Goal: Information Seeking & Learning: Stay updated

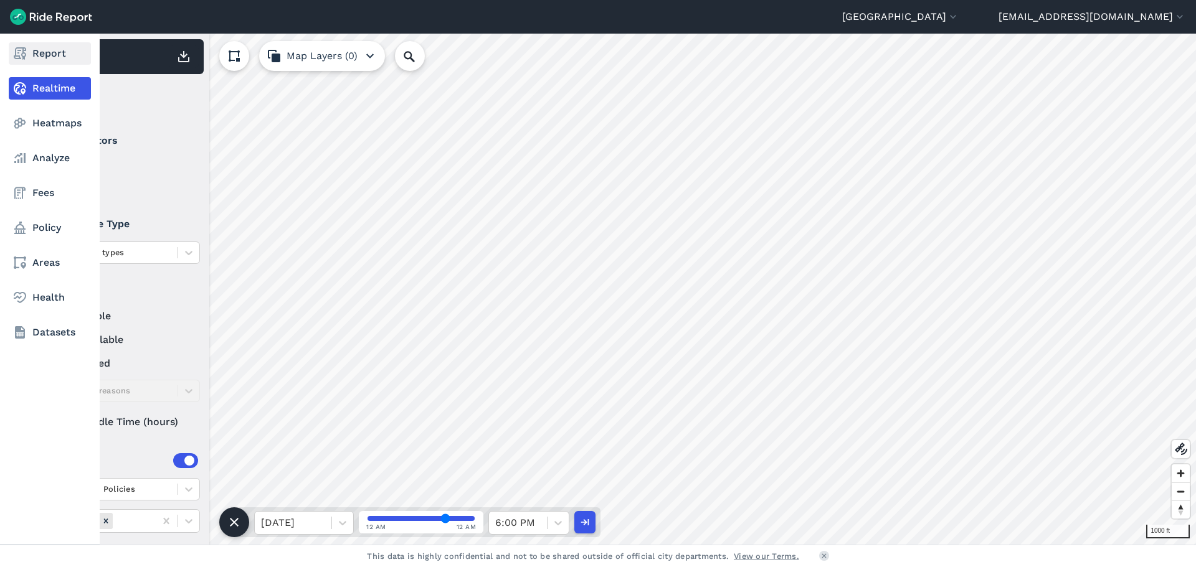
click at [26, 57] on icon at bounding box center [19, 53] width 15 height 15
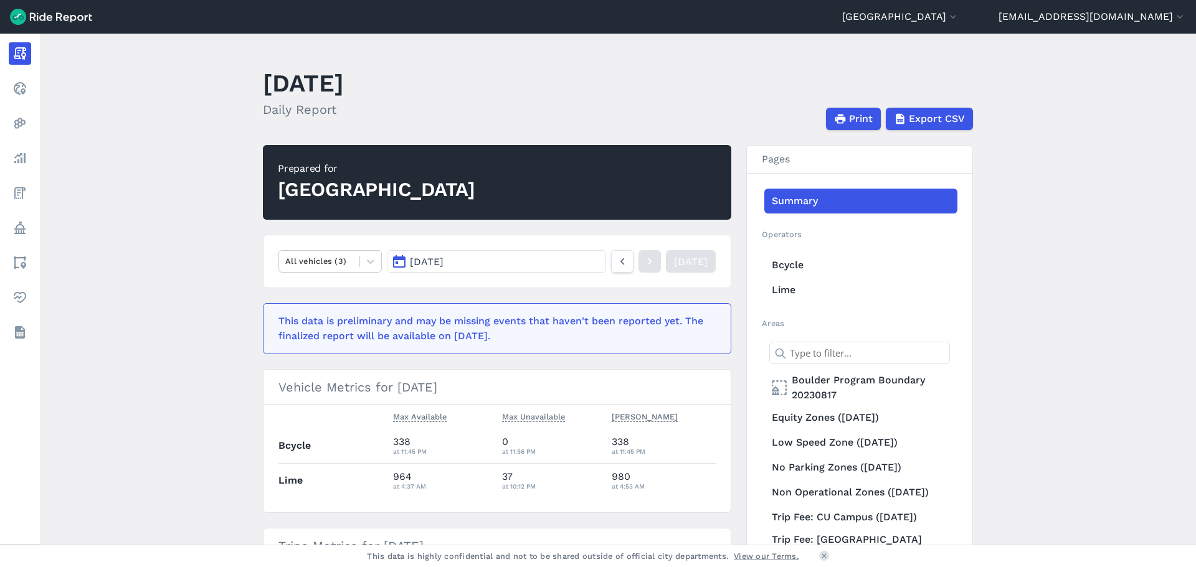
click at [691, 270] on link "[DATE]" at bounding box center [691, 261] width 50 height 22
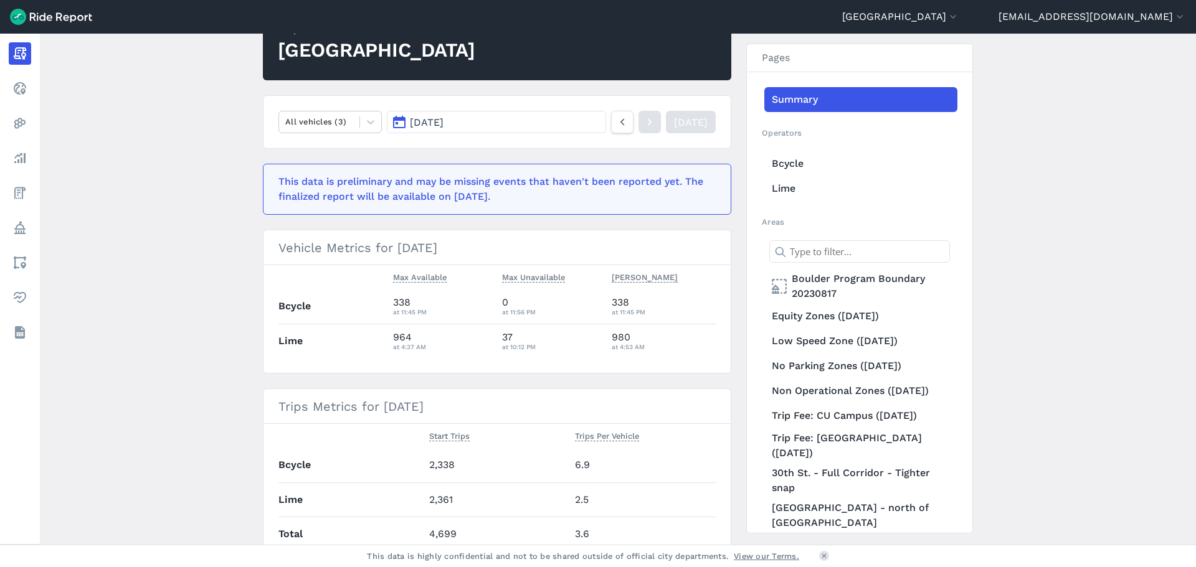
scroll to position [249, 0]
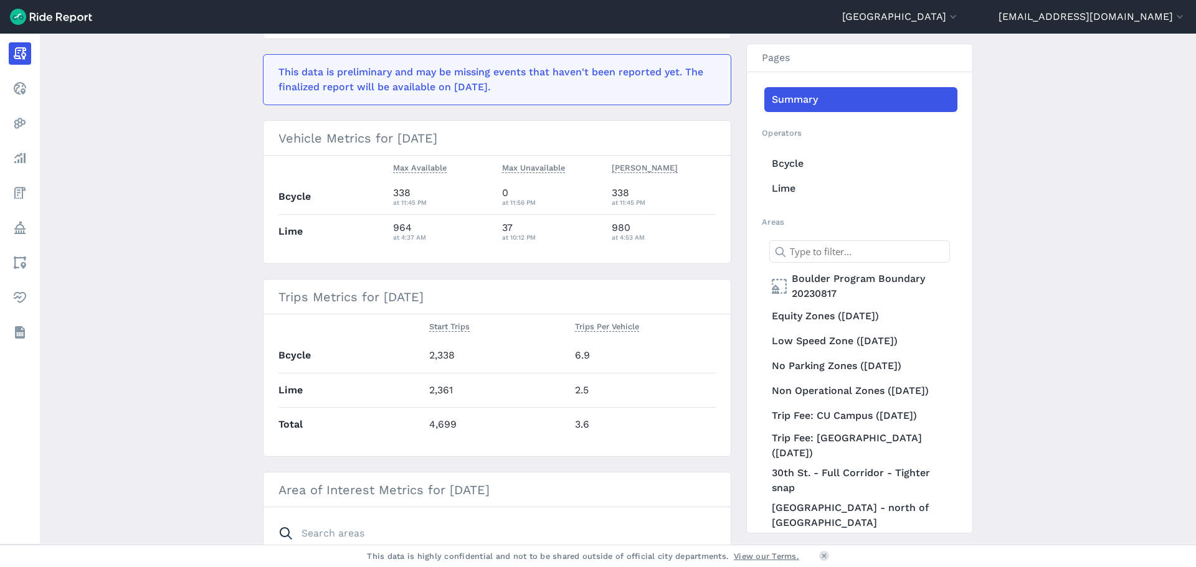
click at [220, 326] on main "[DATE] Daily Report Print Export CSV Prepared for Boulder All vehicles (3) [DAT…" at bounding box center [618, 289] width 1156 height 511
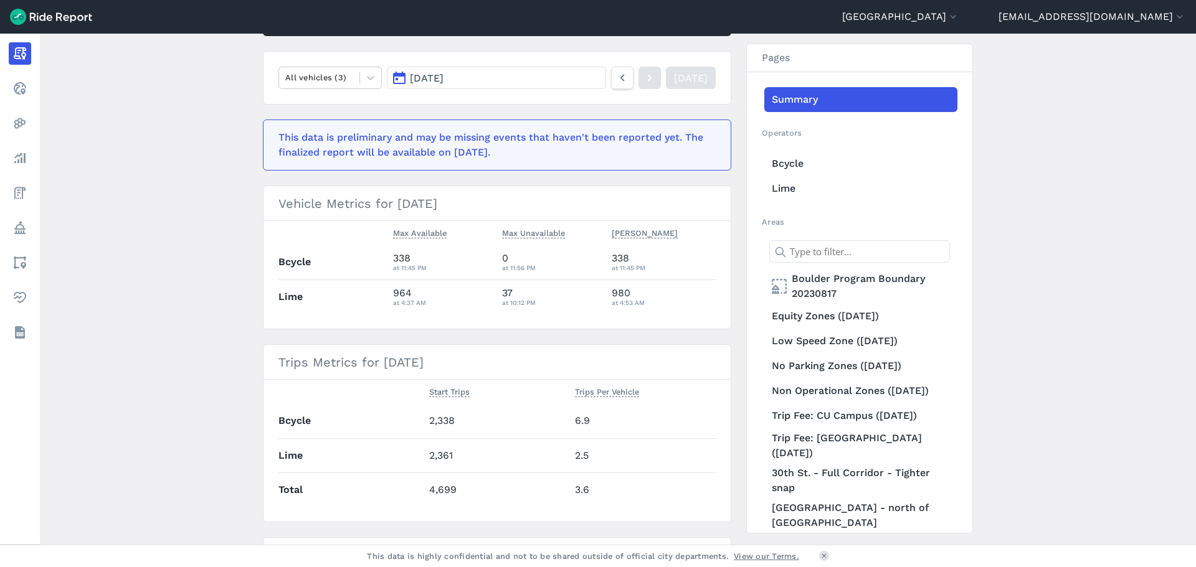
scroll to position [125, 0]
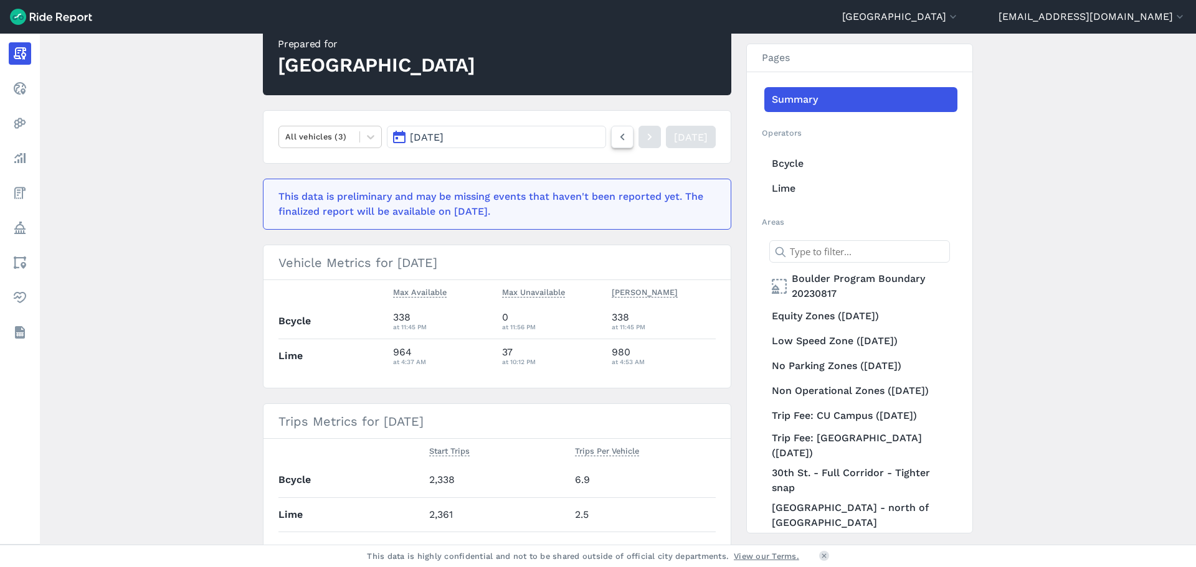
click at [615, 139] on icon at bounding box center [622, 137] width 14 height 15
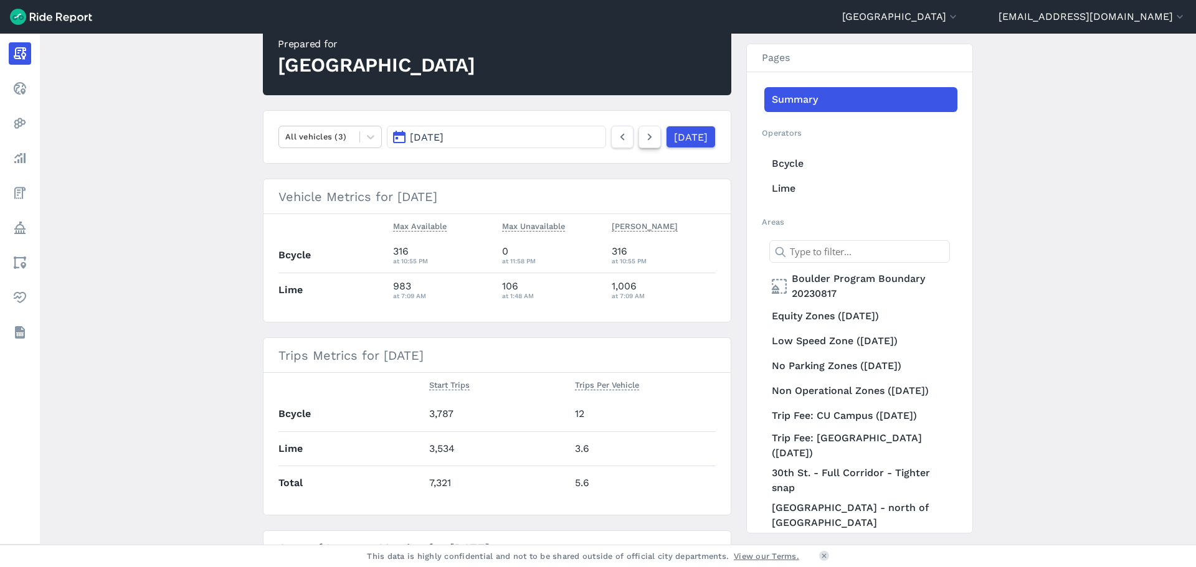
click at [643, 141] on icon at bounding box center [650, 137] width 14 height 15
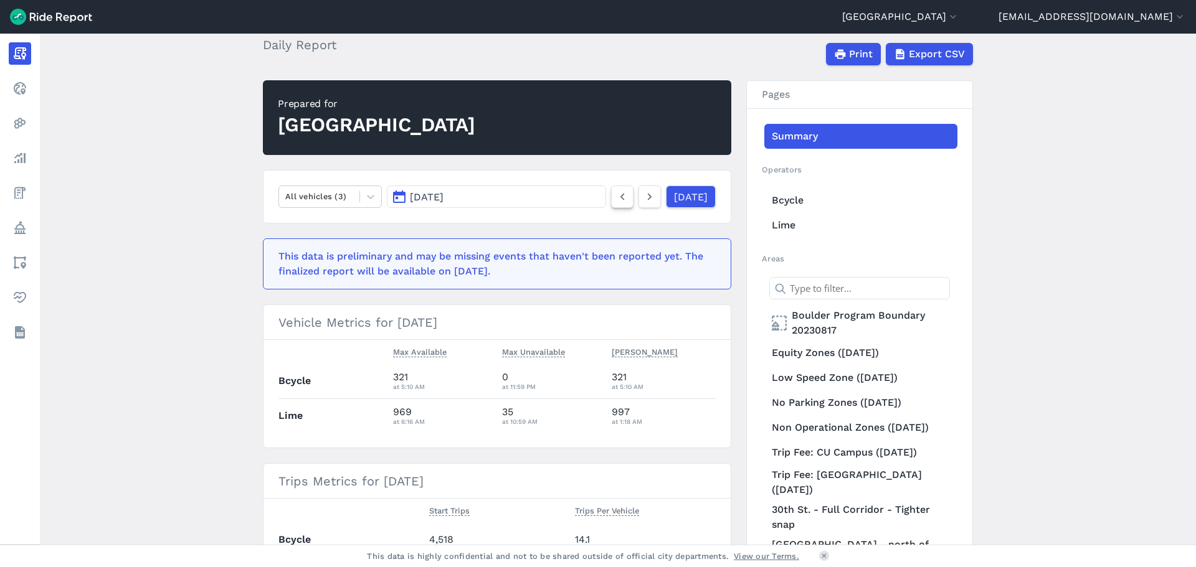
scroll to position [62, 0]
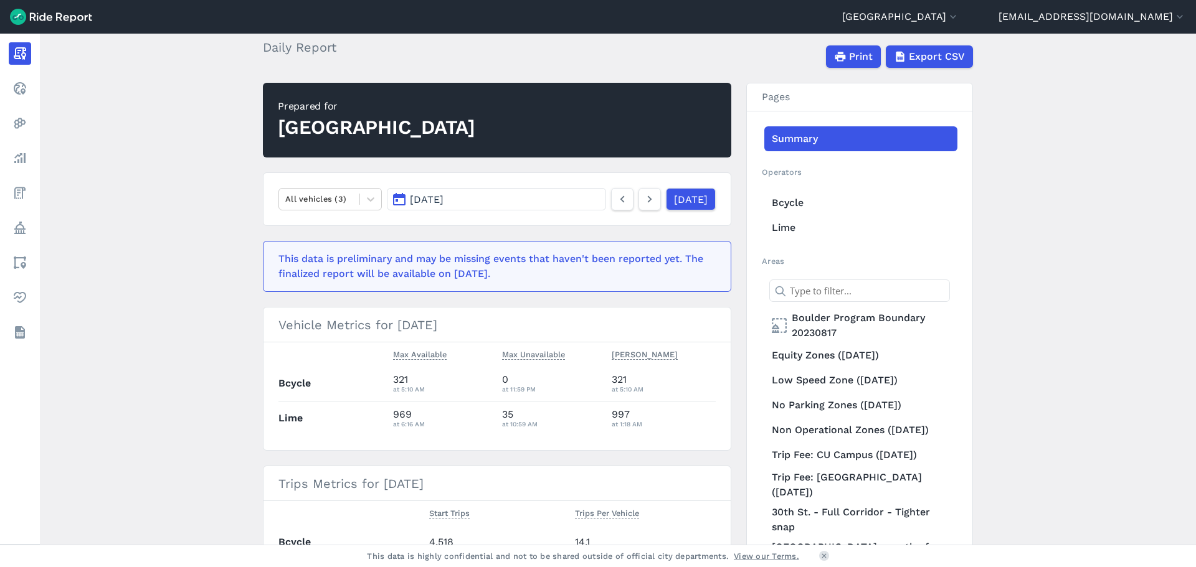
click at [519, 197] on button "[DATE]" at bounding box center [496, 199] width 219 height 22
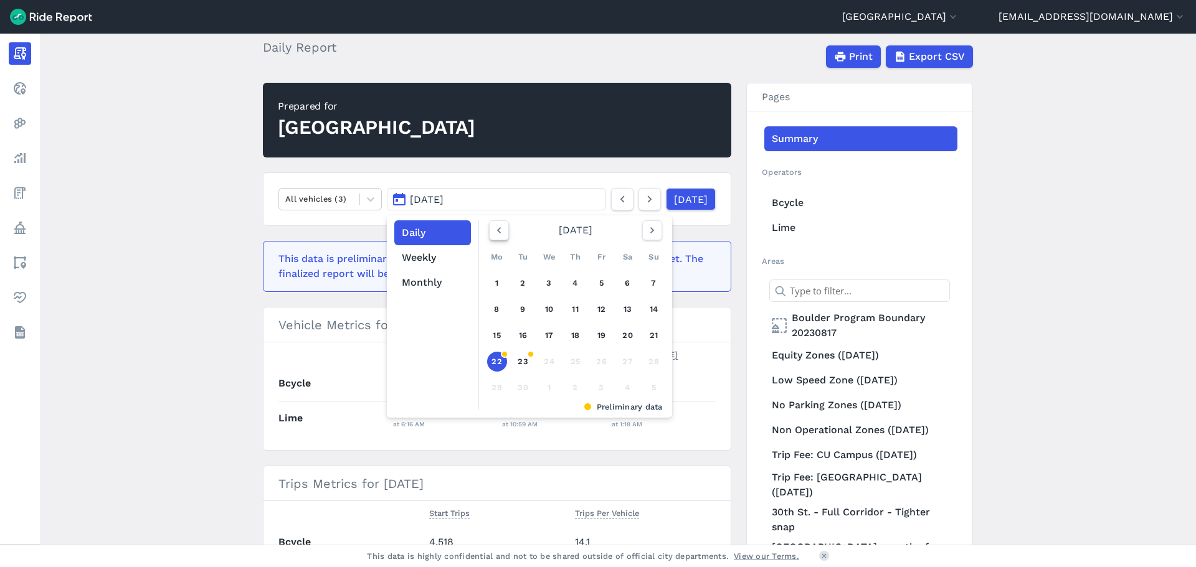
click at [494, 229] on icon "button" at bounding box center [499, 230] width 12 height 12
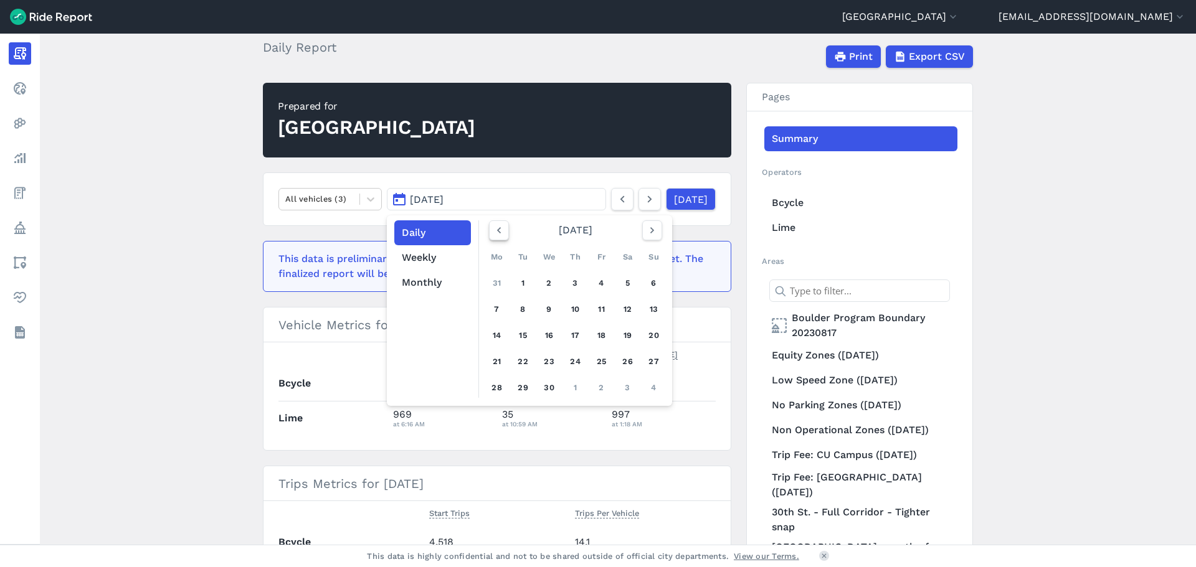
click at [494, 229] on icon "button" at bounding box center [499, 230] width 12 height 12
click at [578, 334] on link "16" at bounding box center [575, 336] width 20 height 20
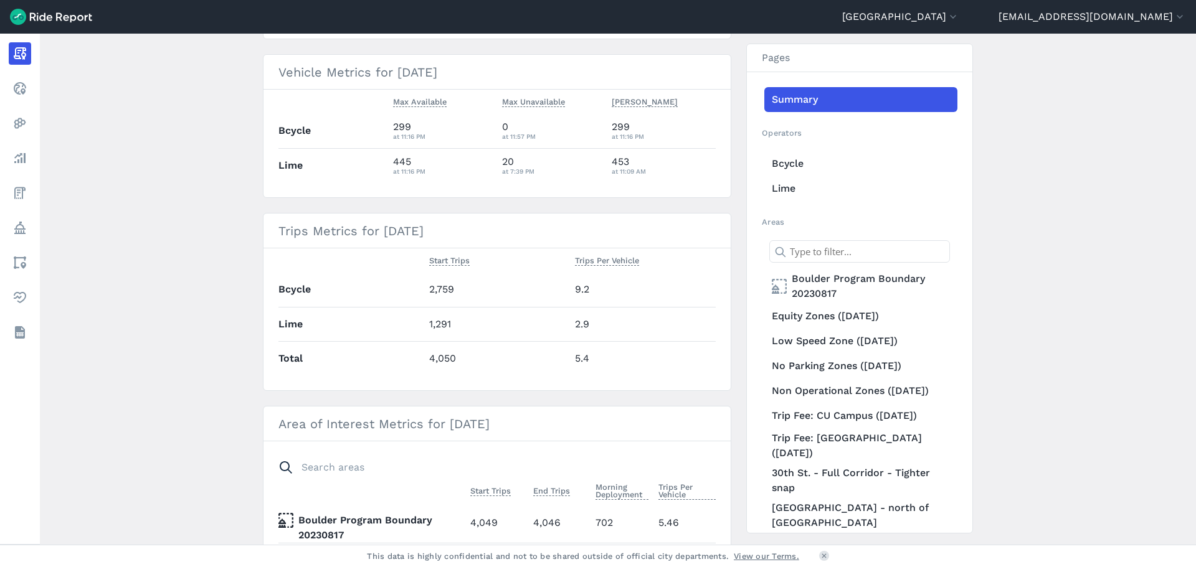
scroll to position [187, 0]
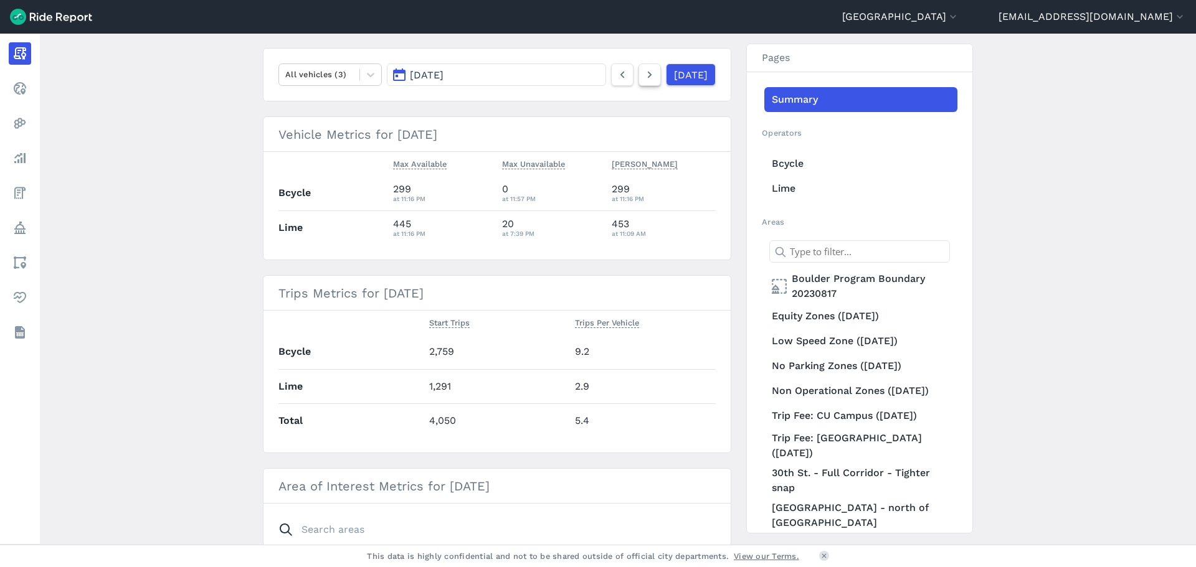
click at [643, 76] on icon at bounding box center [650, 74] width 14 height 15
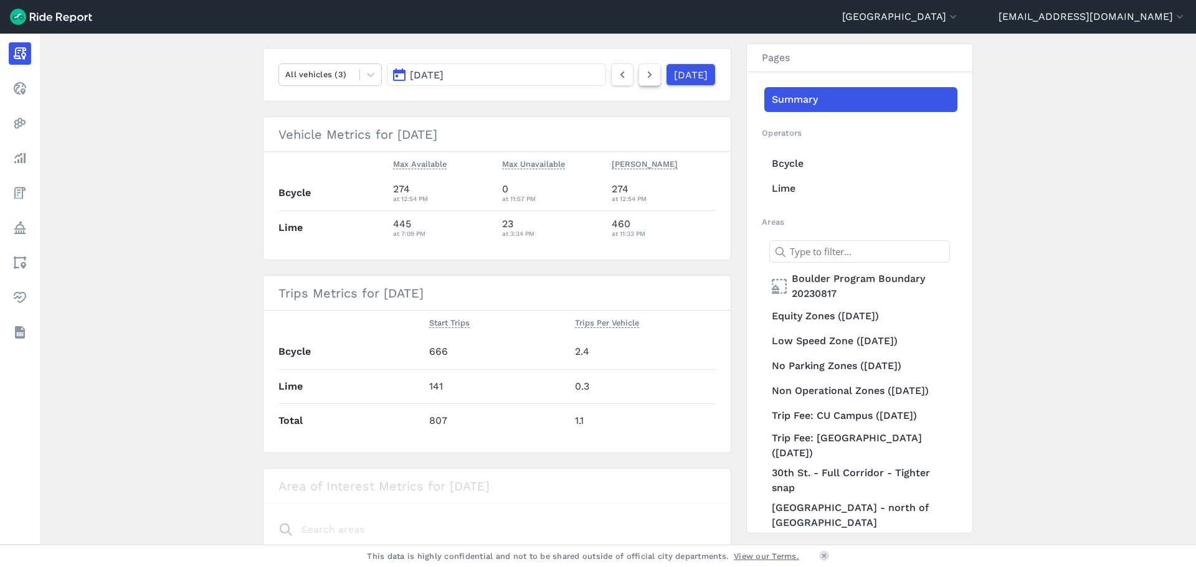
click at [643, 76] on icon at bounding box center [650, 74] width 14 height 15
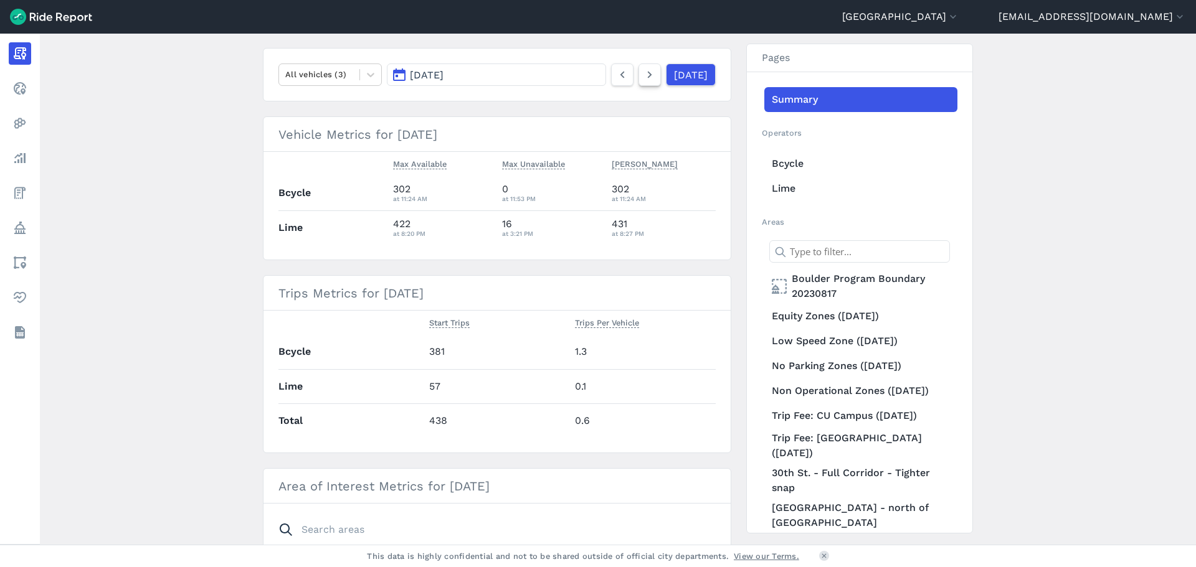
click at [643, 76] on icon at bounding box center [650, 74] width 14 height 15
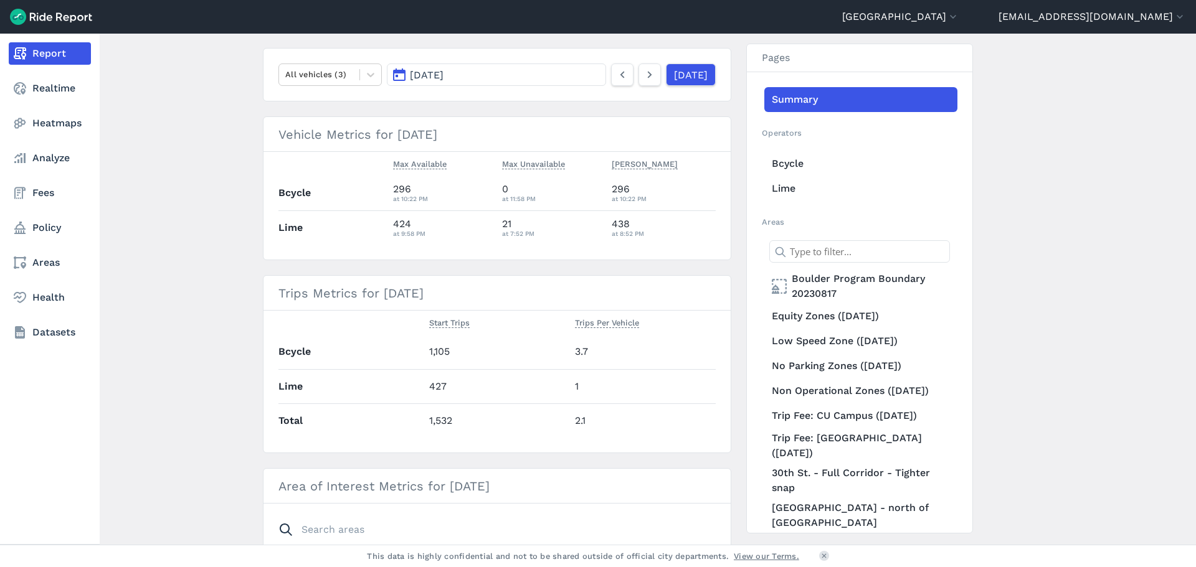
click at [63, 380] on div "Report Realtime Heatmaps Analyze Fees Policy Areas Health Datasets" at bounding box center [50, 289] width 100 height 511
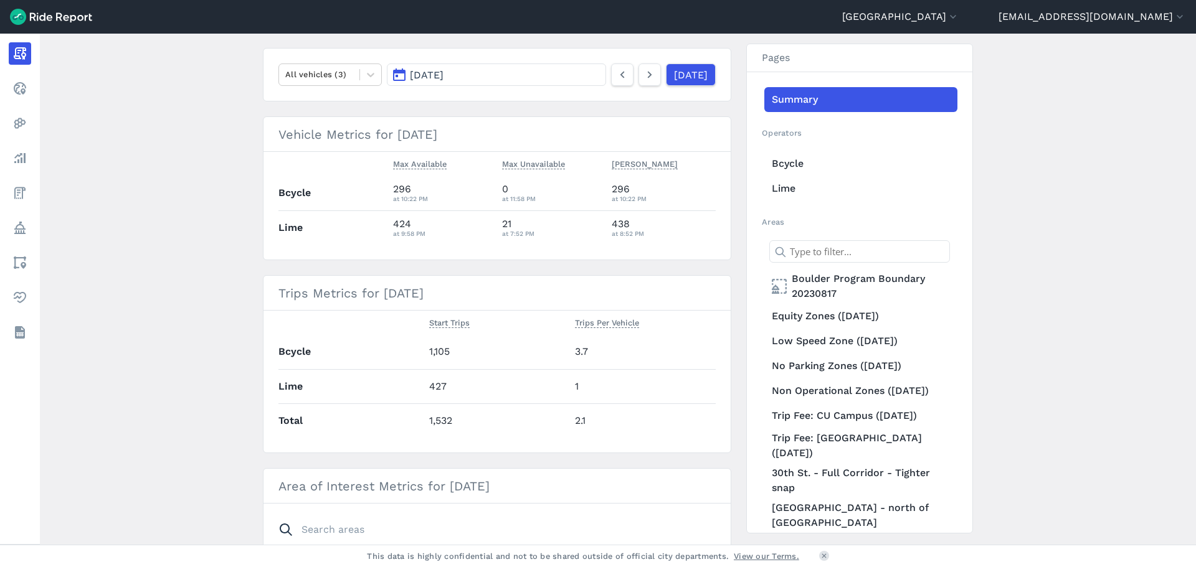
click at [211, 351] on main "[DATE] Daily Report Print Export CSV Prepared for Boulder All vehicles (3) [DAT…" at bounding box center [618, 289] width 1156 height 511
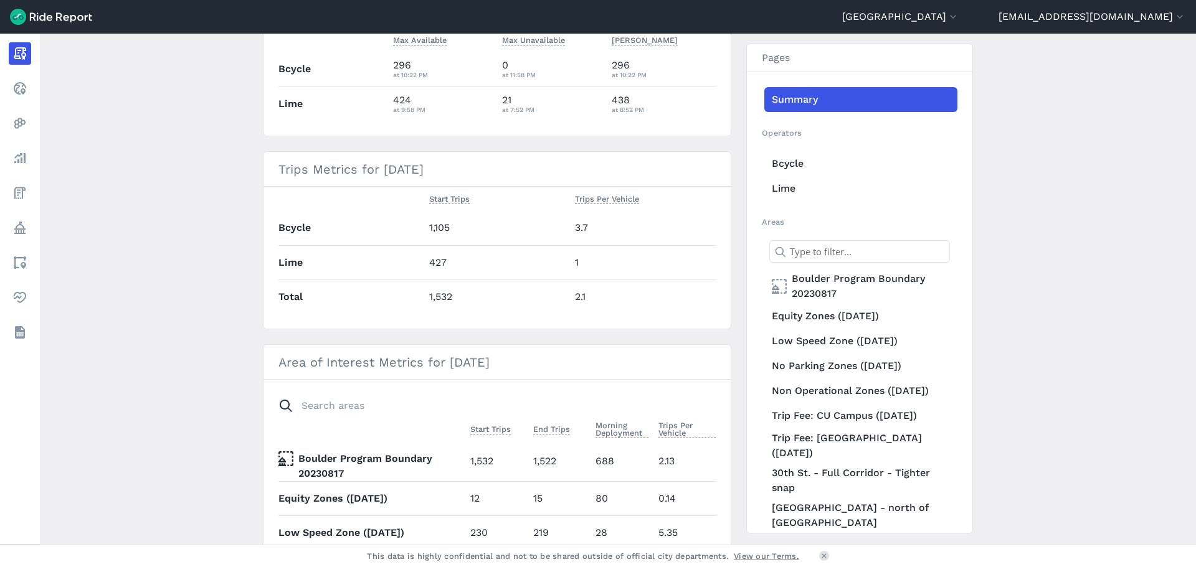
scroll to position [311, 0]
